Goal: Complete application form

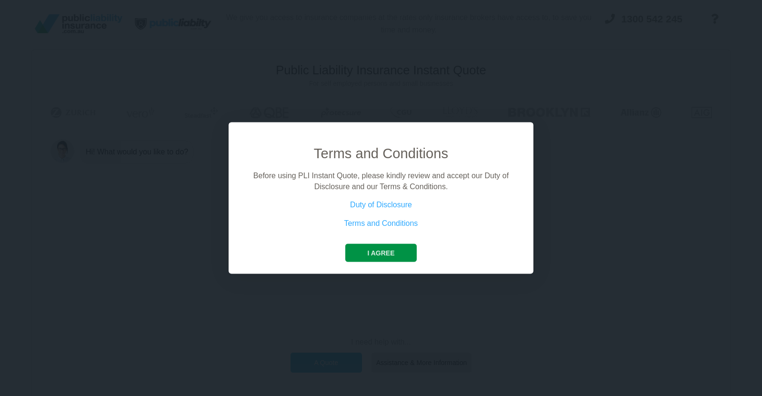
click at [375, 255] on button "I agree" at bounding box center [380, 253] width 71 height 18
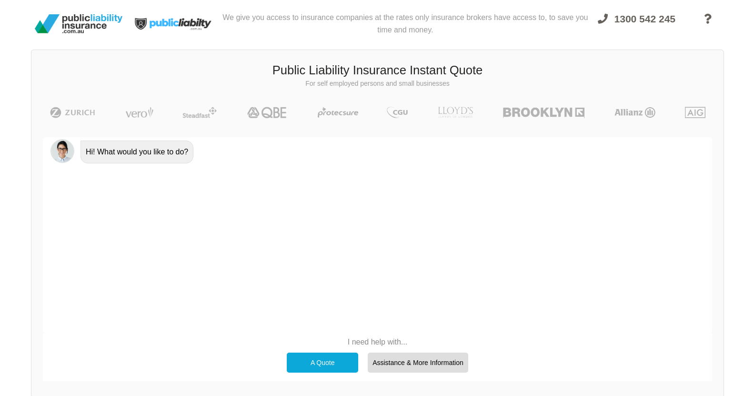
click at [328, 360] on div "A Quote" at bounding box center [322, 363] width 71 height 20
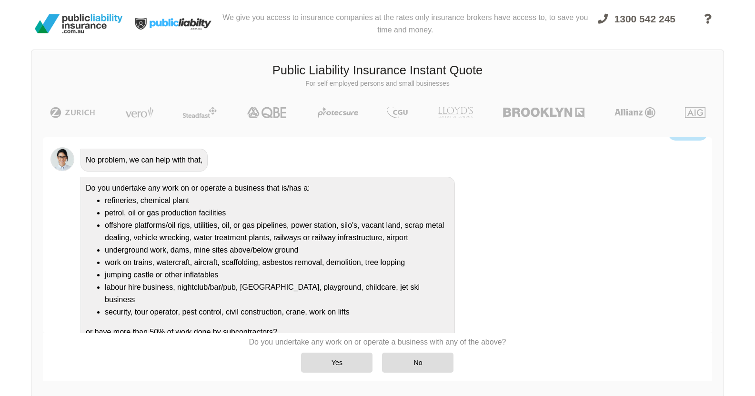
scroll to position [55, 0]
click at [410, 364] on div "No" at bounding box center [417, 363] width 71 height 20
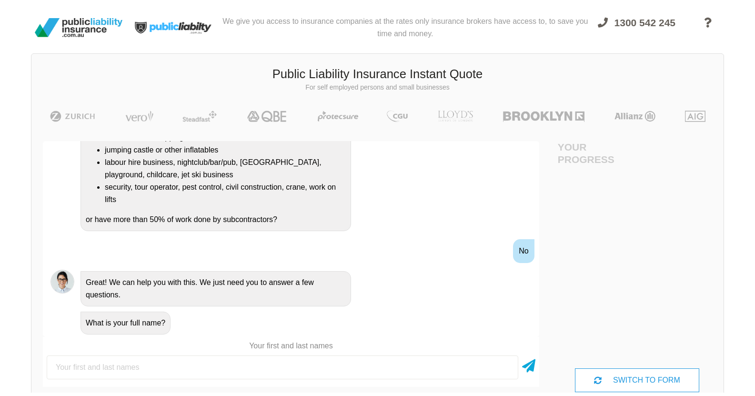
scroll to position [0, 0]
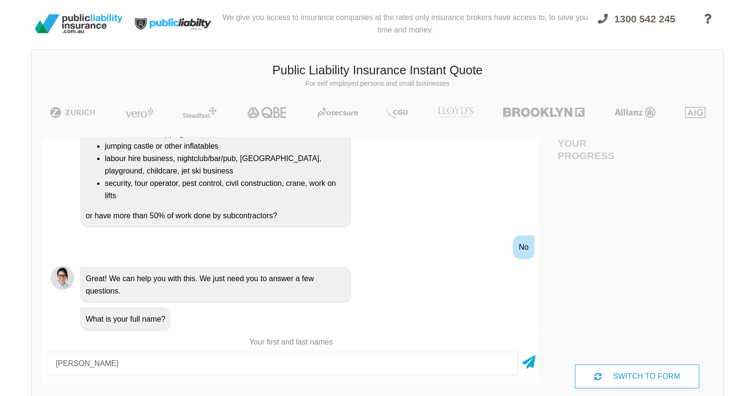
type input "[PERSON_NAME]"
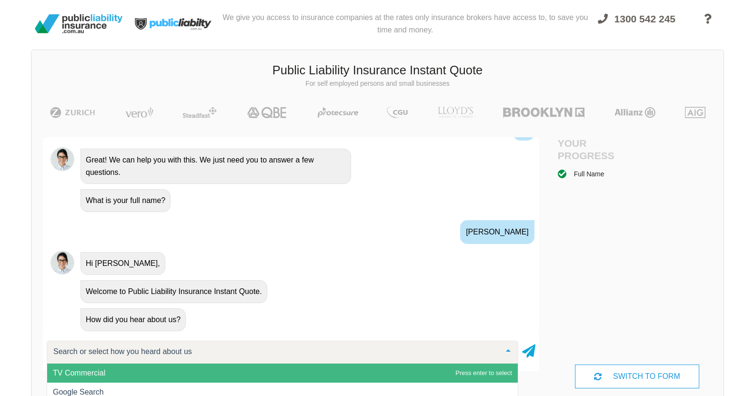
scroll to position [327, 0]
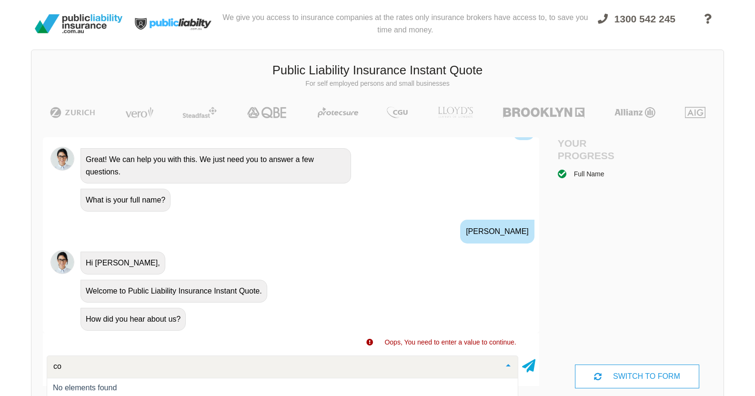
type input "c"
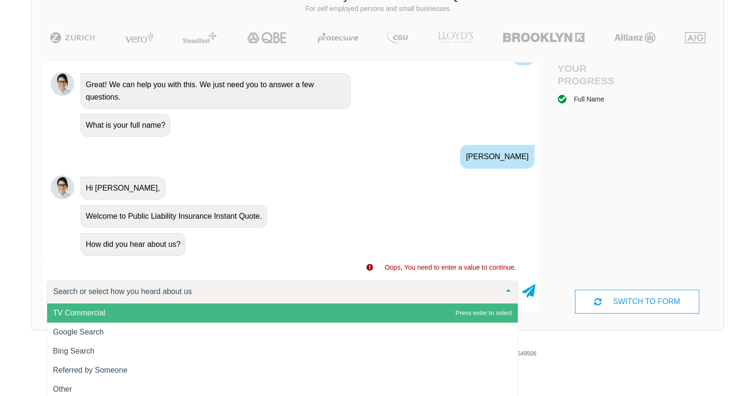
scroll to position [78, 0]
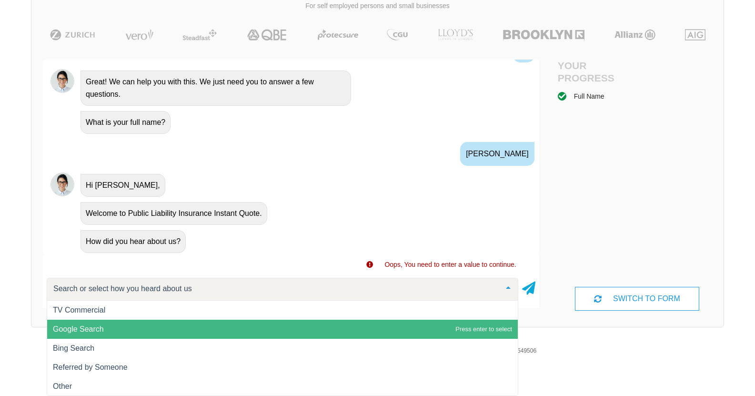
click at [103, 334] on span "Google Search" at bounding box center [282, 329] width 471 height 19
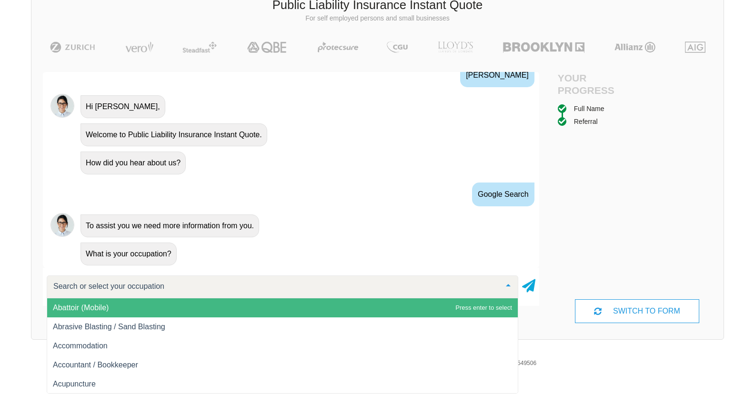
scroll to position [72, 0]
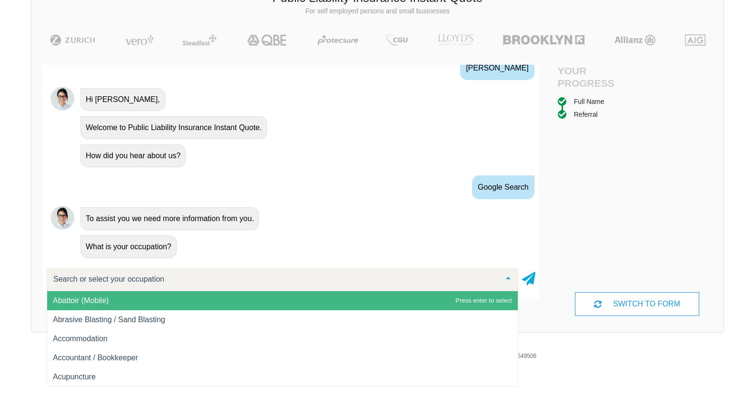
click at [265, 276] on input "text" at bounding box center [275, 279] width 448 height 10
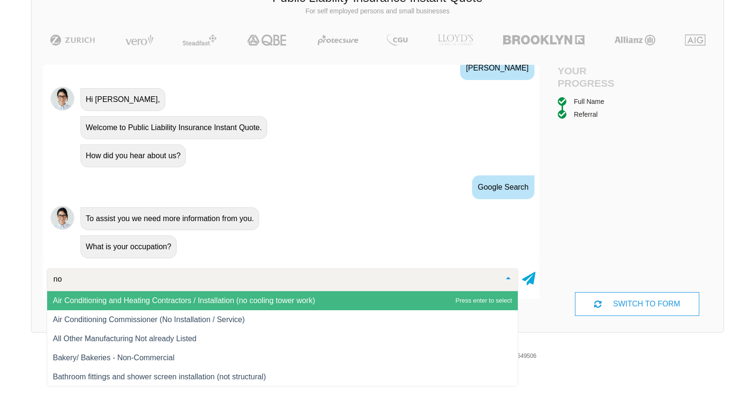
type input "n"
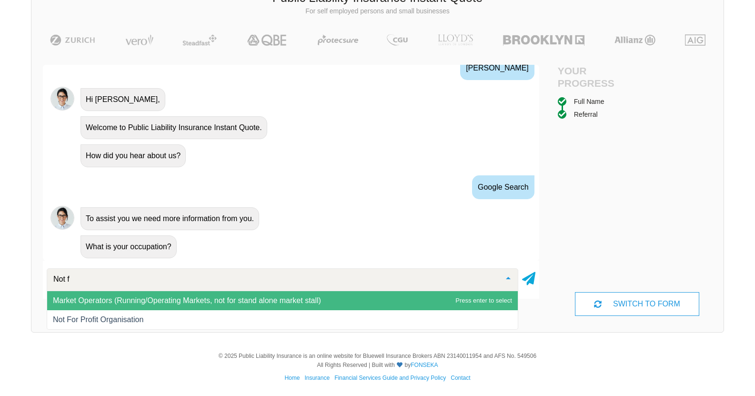
type input "Not fo"
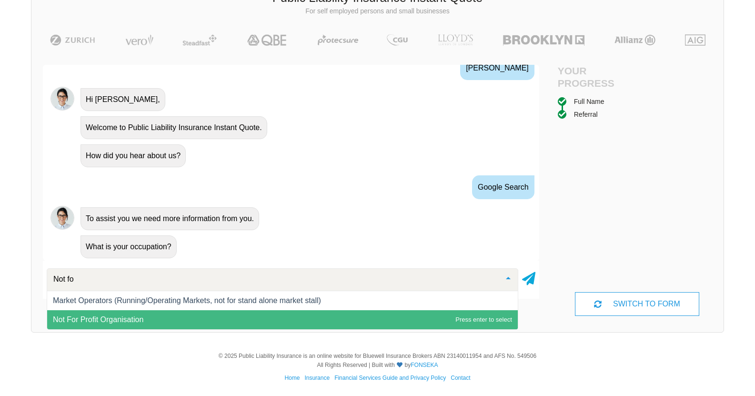
click at [164, 320] on span "Not For Profit Organisation" at bounding box center [282, 319] width 471 height 19
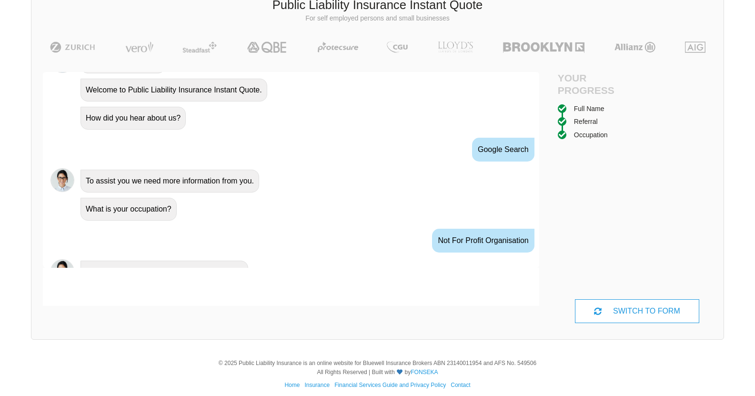
scroll to position [481, 0]
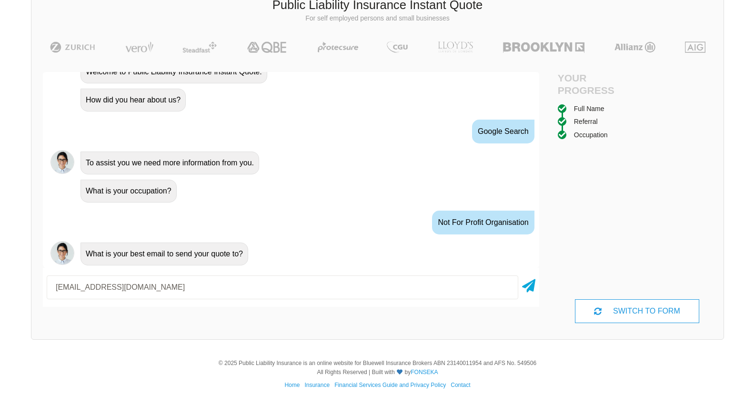
type input "[EMAIL_ADDRESS][DOMAIN_NAME]"
click at [535, 289] on icon at bounding box center [528, 283] width 13 height 17
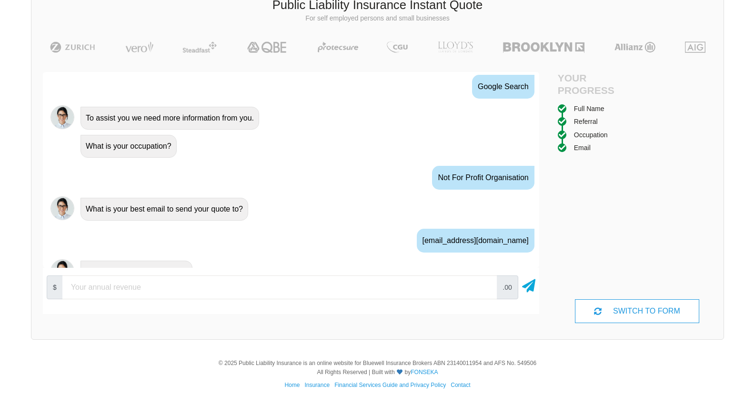
scroll to position [544, 0]
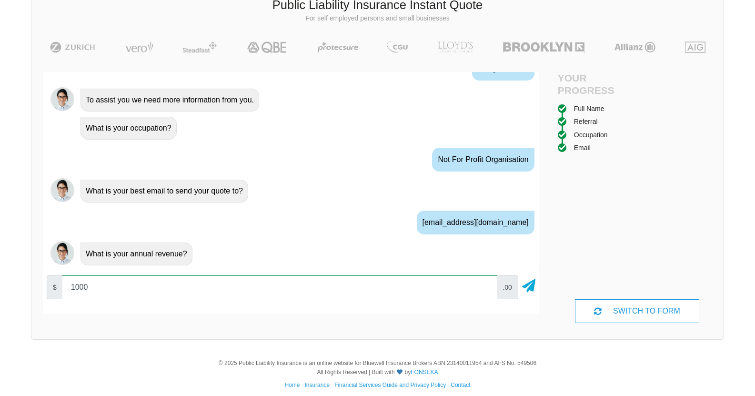
type input "1000"
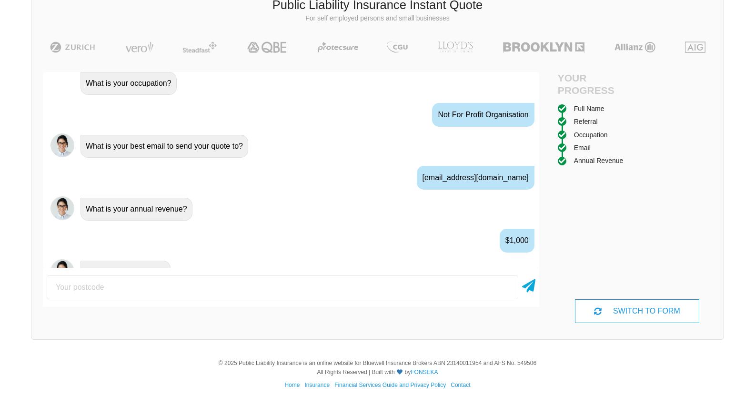
scroll to position [607, 0]
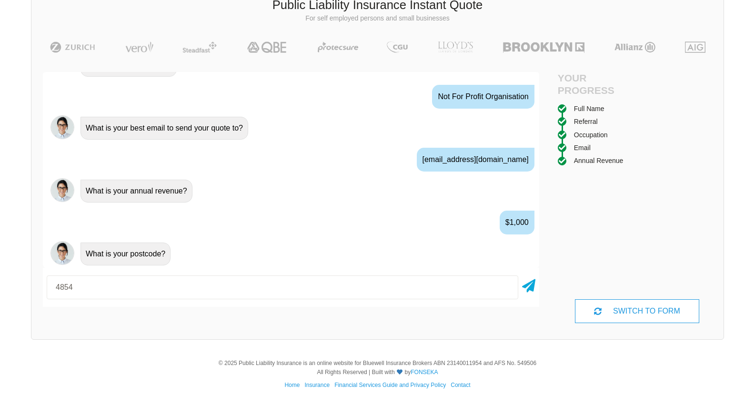
type input "4854"
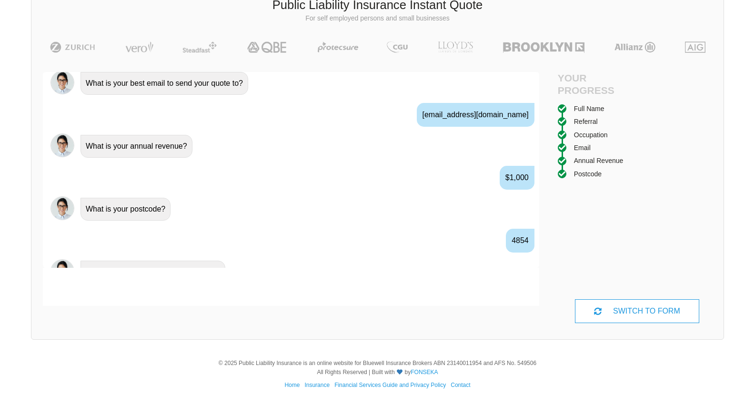
scroll to position [670, 0]
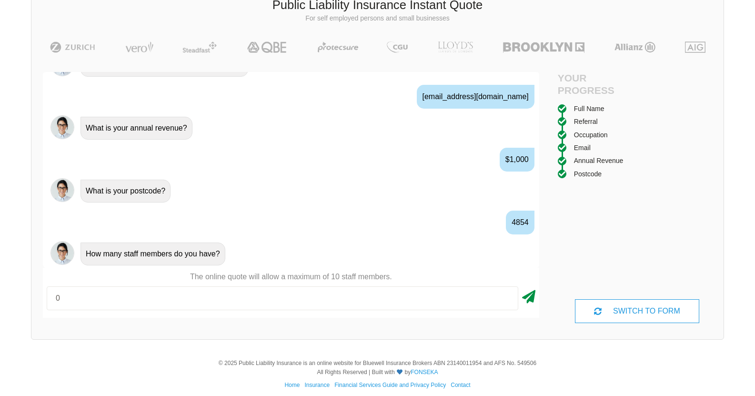
type input "0"
click at [533, 296] on icon at bounding box center [528, 294] width 13 height 17
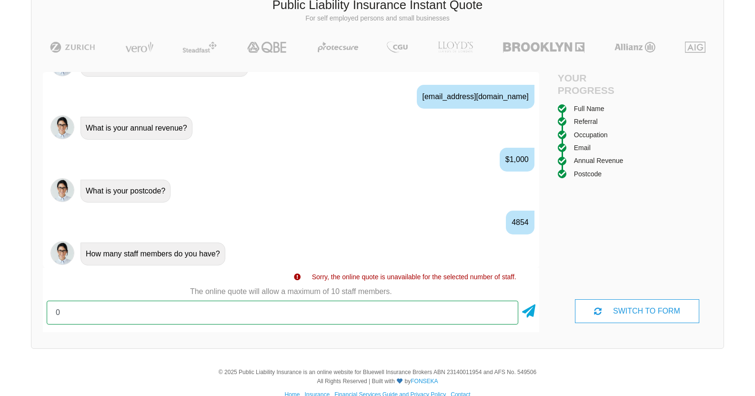
click at [465, 306] on input "0" at bounding box center [283, 313] width 472 height 24
type input "1"
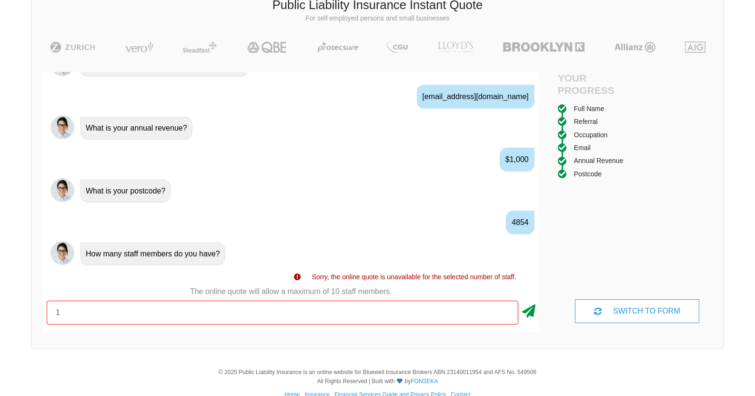
click at [530, 311] on icon at bounding box center [528, 309] width 13 height 17
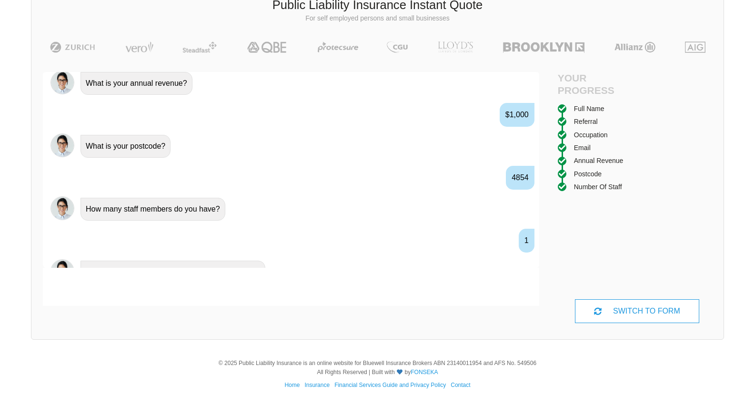
scroll to position [733, 0]
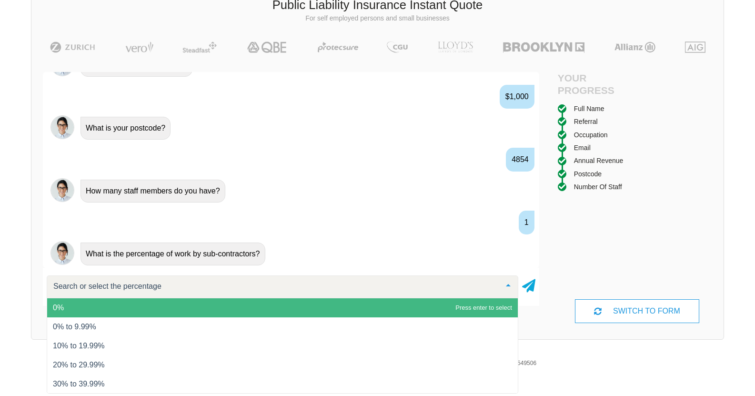
click at [390, 304] on span "0%" at bounding box center [282, 307] width 471 height 19
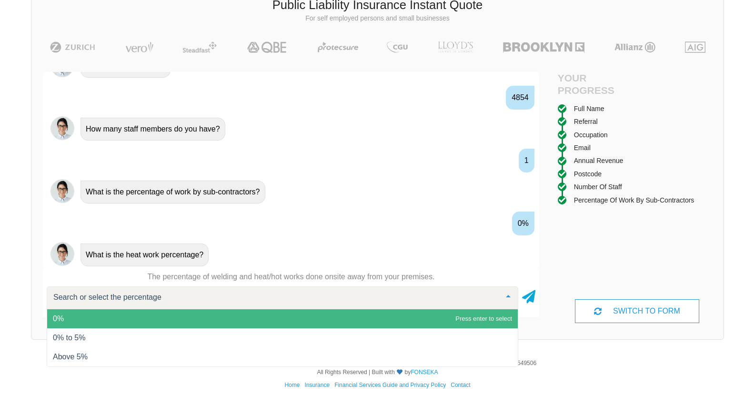
scroll to position [796, 0]
click at [401, 309] on span "0%" at bounding box center [282, 318] width 471 height 19
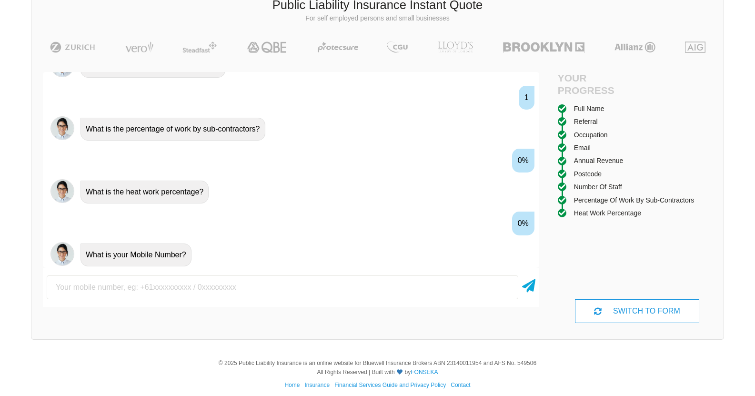
scroll to position [858, 0]
type input "0400204462"
click at [529, 290] on icon at bounding box center [528, 283] width 13 height 17
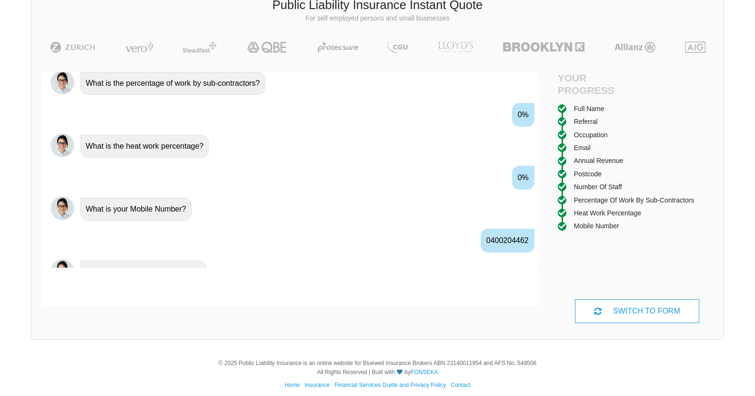
scroll to position [921, 0]
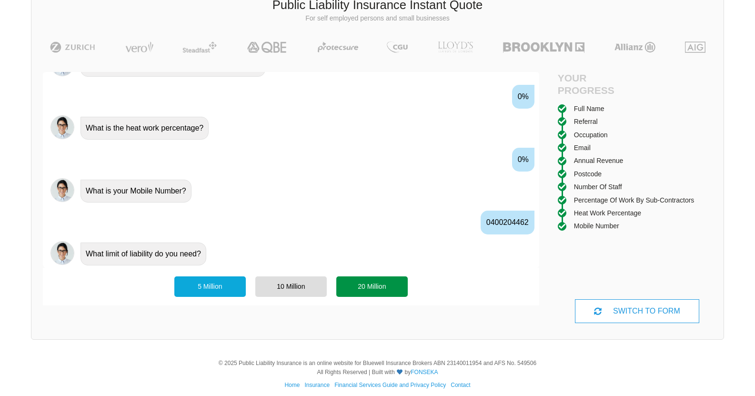
click at [386, 286] on div "20 Million" at bounding box center [371, 286] width 71 height 20
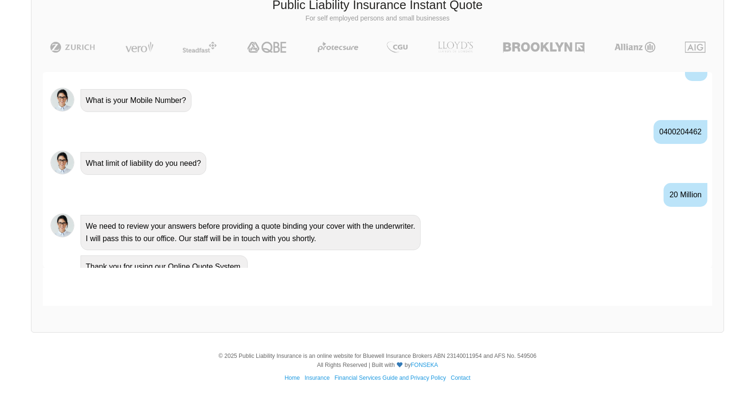
scroll to position [963, 0]
